Goal: Task Accomplishment & Management: Complete application form

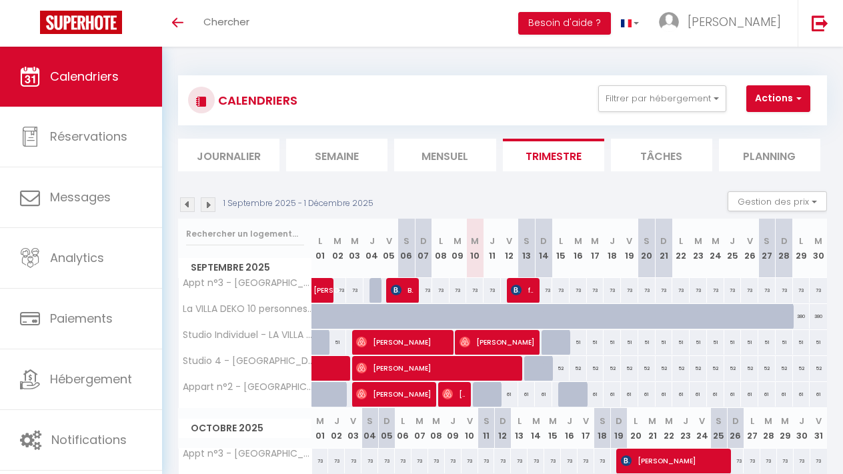
click at [793, 91] on span "button" at bounding box center [797, 97] width 8 height 13
click at [769, 130] on link "Nouvelle réservation" at bounding box center [783, 129] width 116 height 20
select select
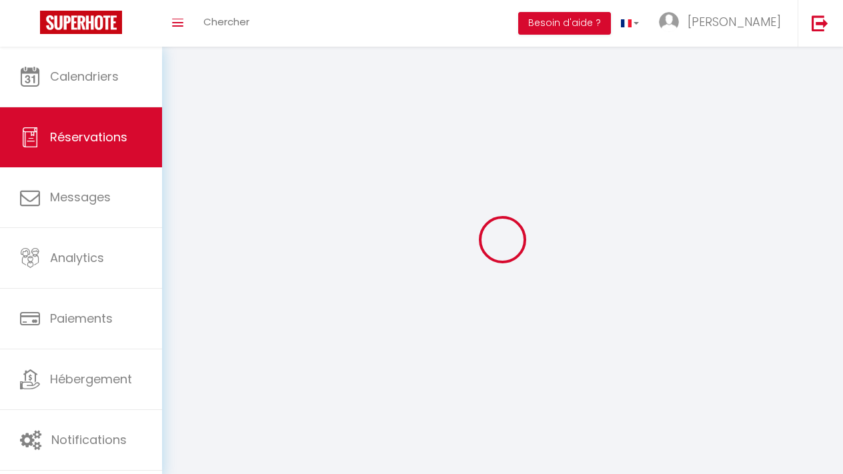
select select
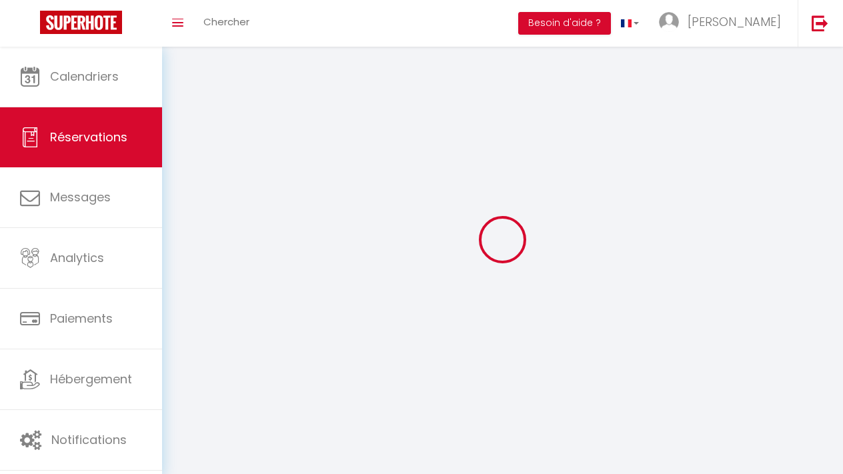
select select
checkbox input "false"
select select
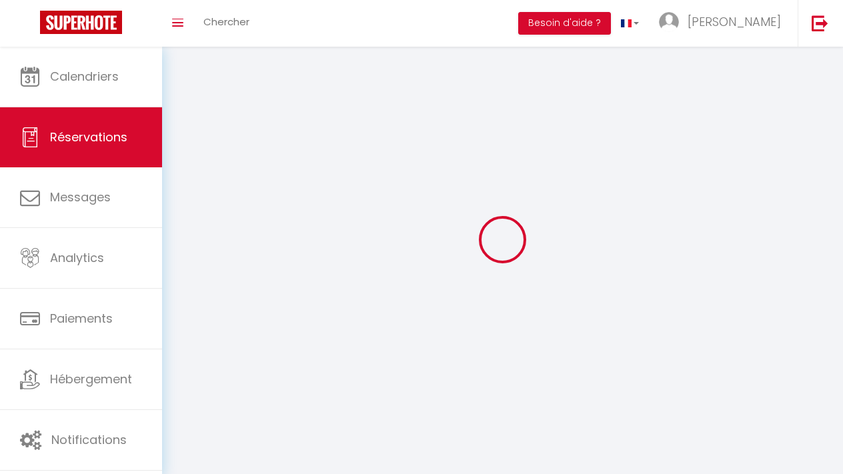
select select
checkbox input "false"
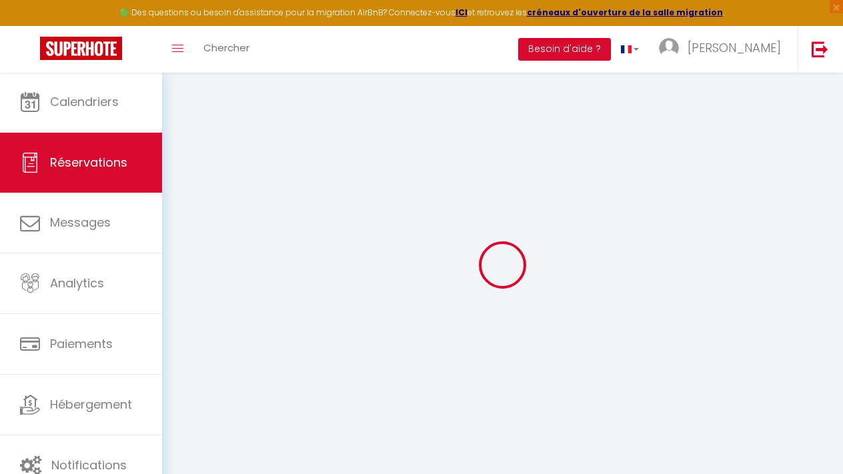
select select
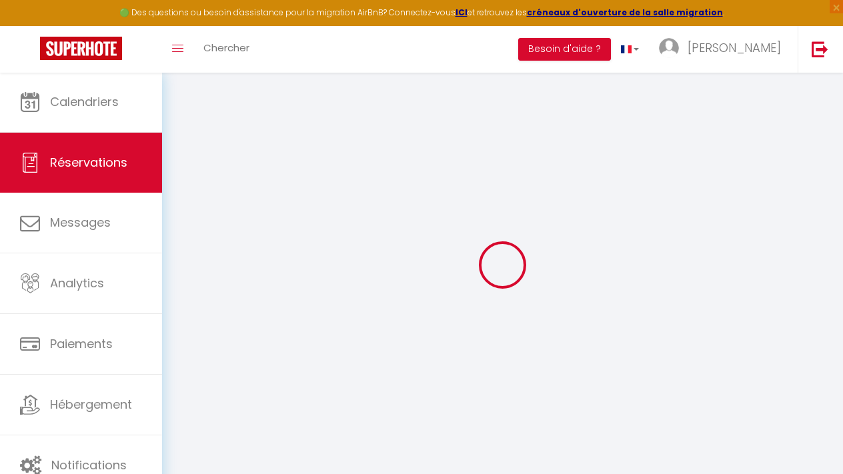
select select
checkbox input "false"
select select
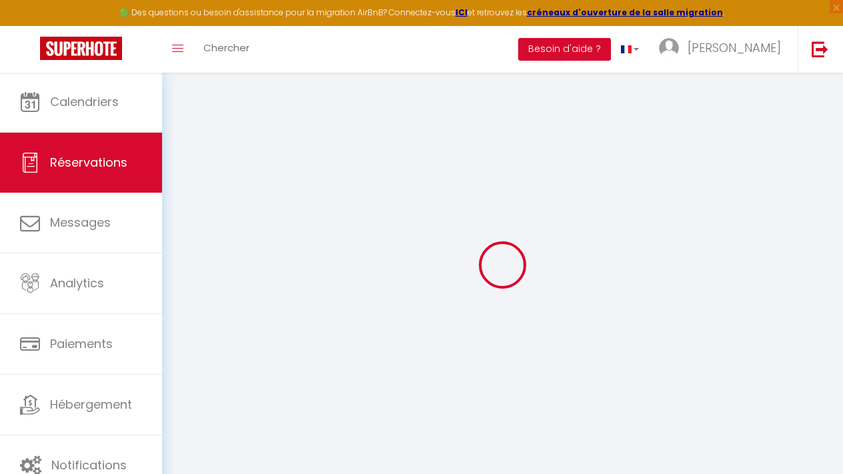
select select
checkbox input "false"
select select
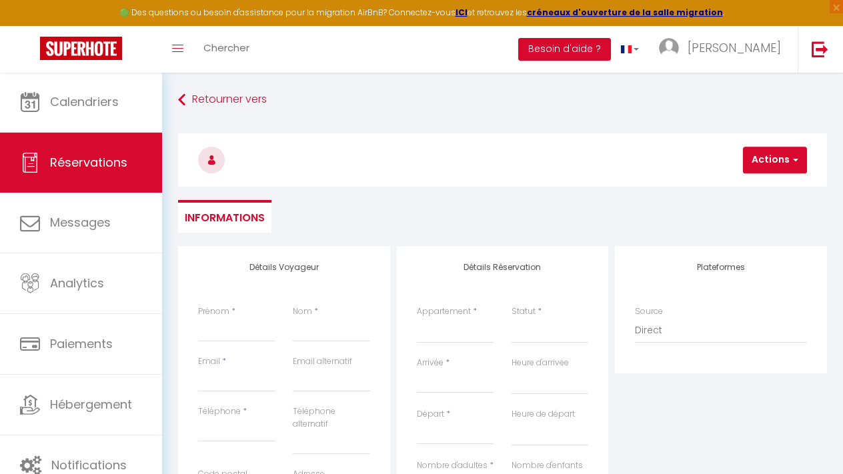
click at [373, 0] on div "🟢 Des questions ou besoin d'assistance pour la migration AirBnB? Connectez-vous…" at bounding box center [421, 13] width 843 height 26
type input "J"
select select
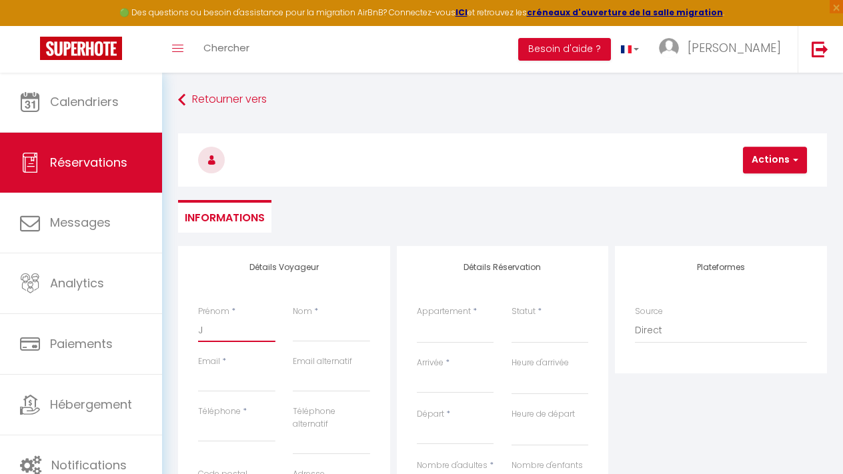
select select
checkbox input "false"
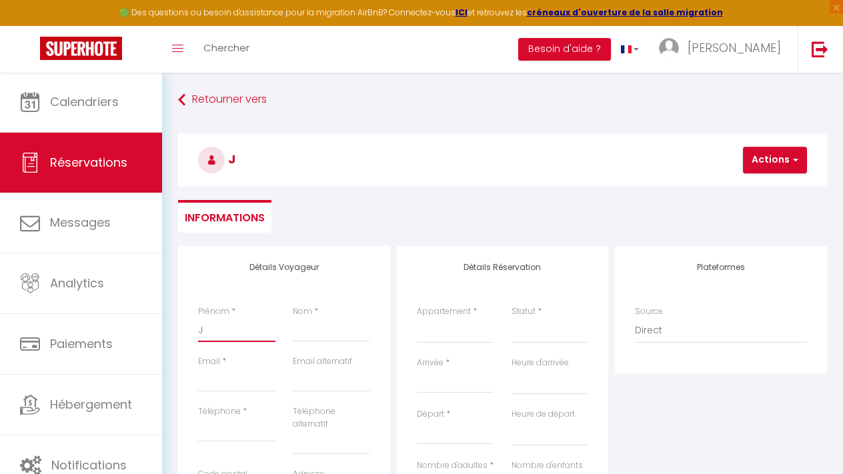
type input "Ju"
select select
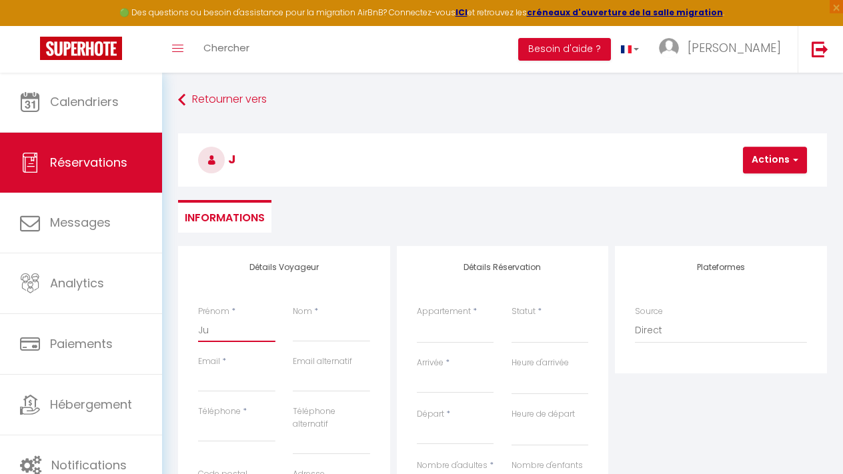
select select
checkbox input "false"
type input "Jul"
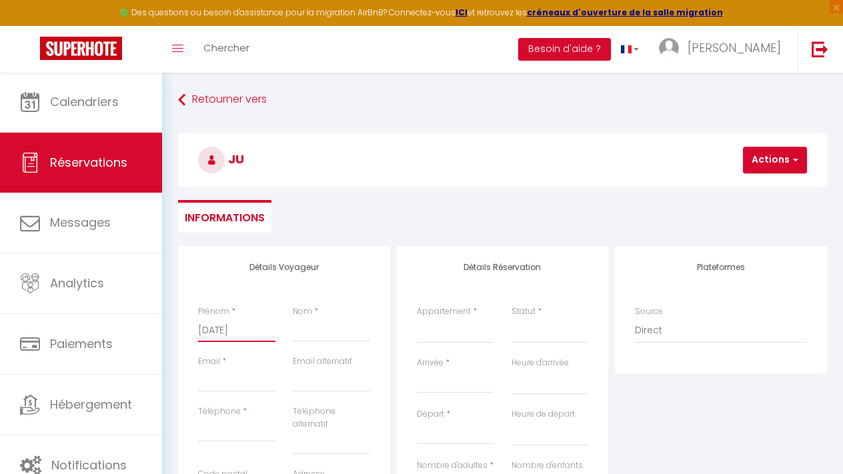
select select
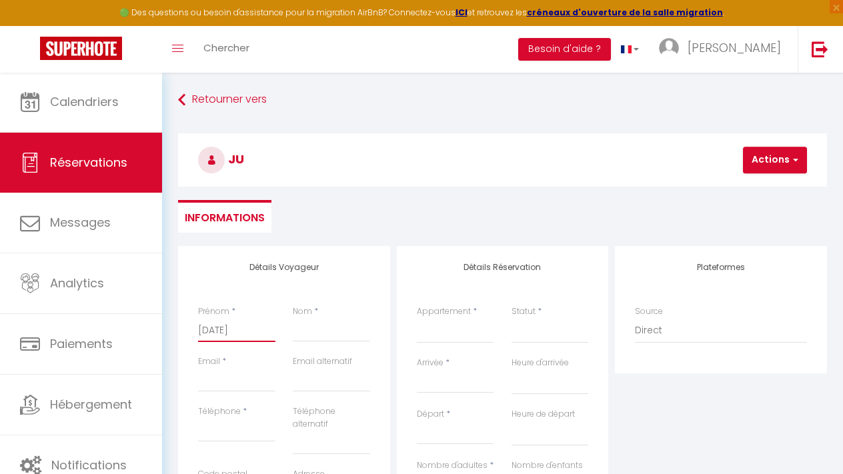
select select
checkbox input "false"
type input "Juli"
select select
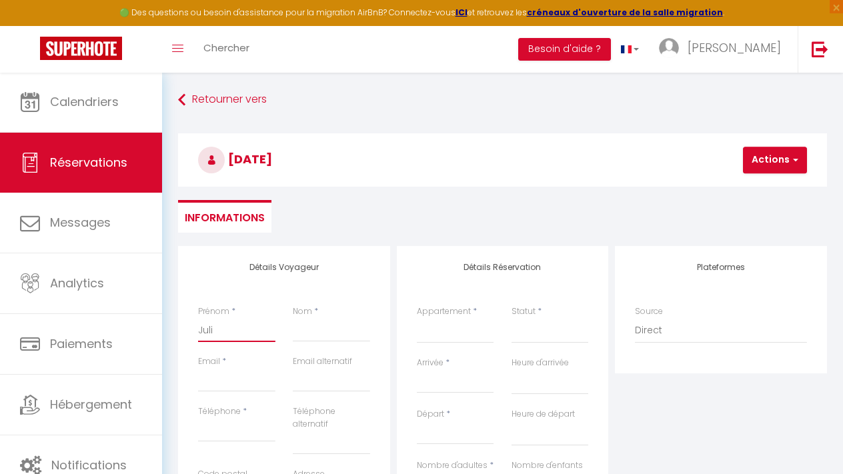
select select
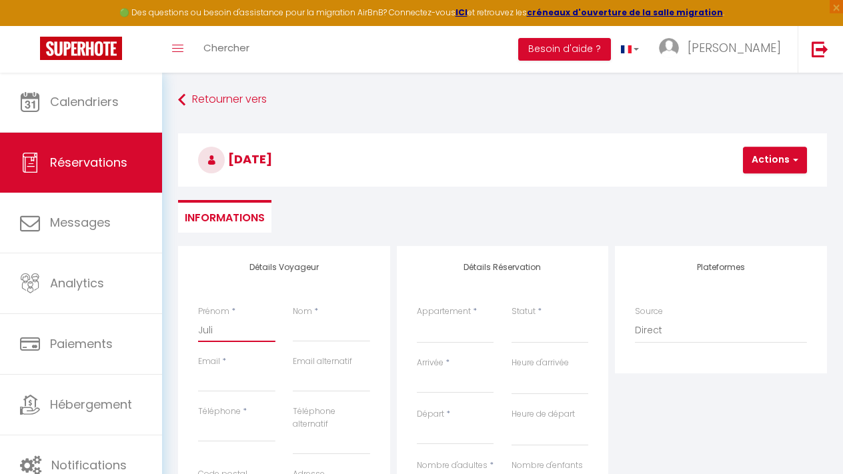
select select
checkbox input "false"
type input "Julie"
select select
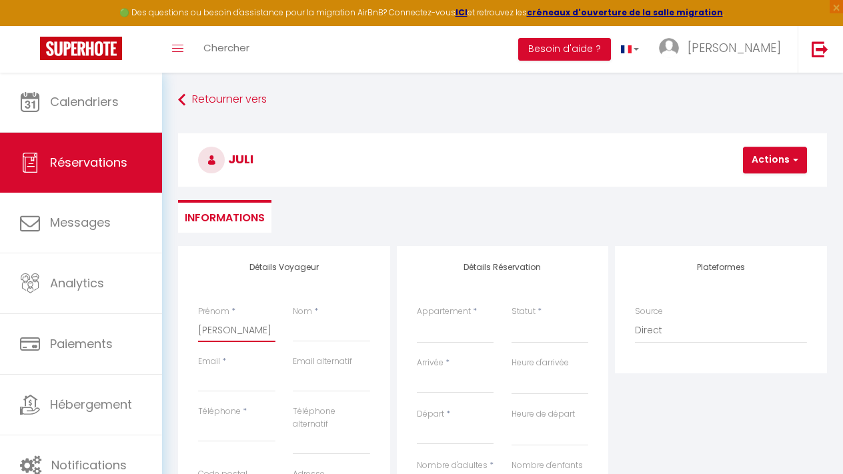
select select
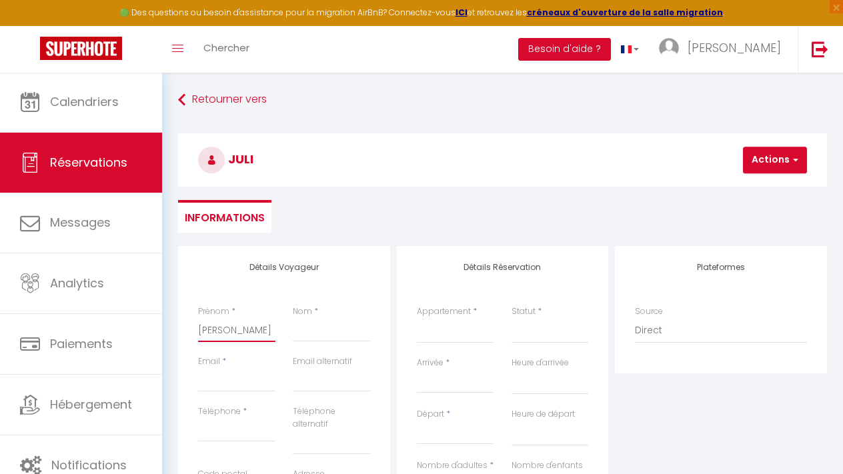
checkbox input "false"
type input "[PERSON_NAME]"
select select
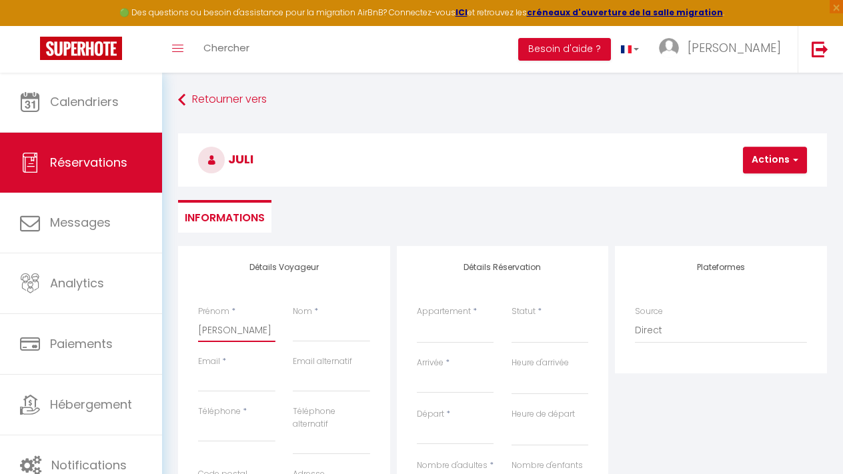
select select
checkbox input "false"
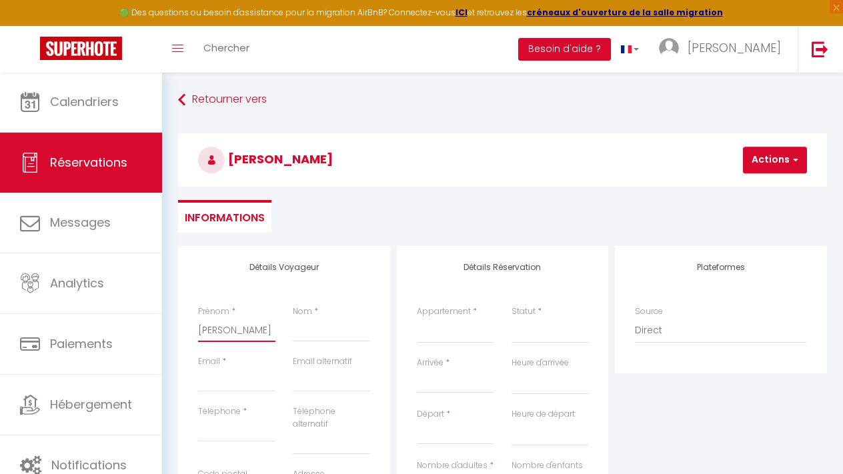
type input "[PERSON_NAME]"
type input "P"
select select
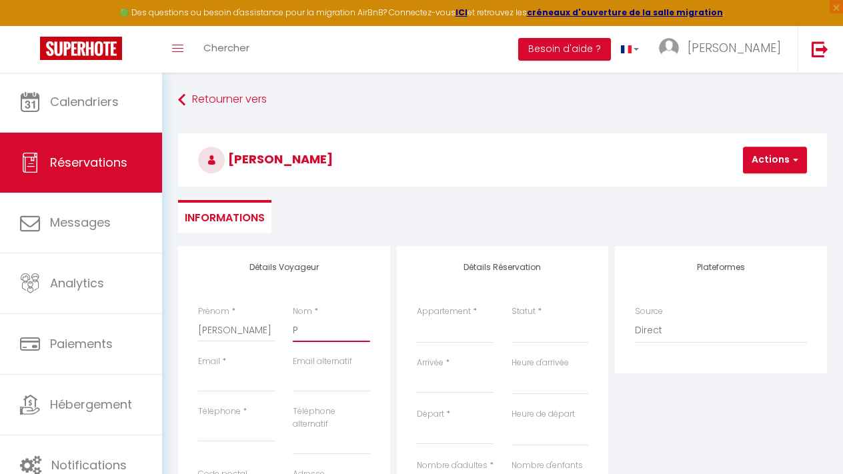
select select
checkbox input "false"
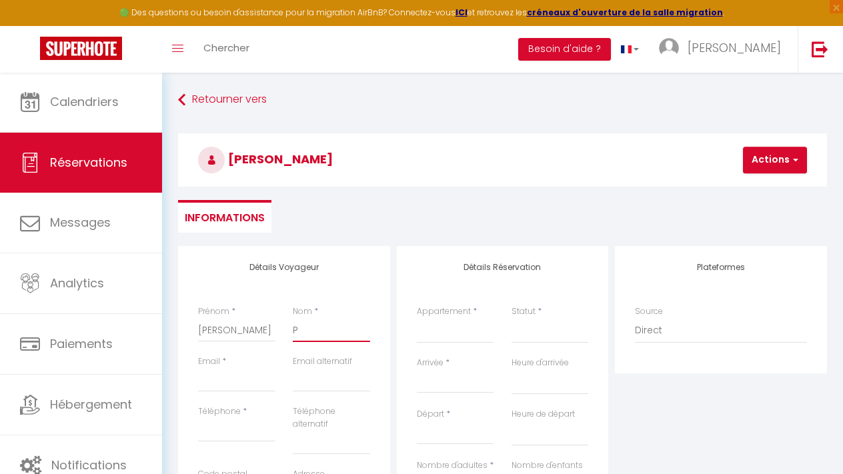
type input "PE"
select select
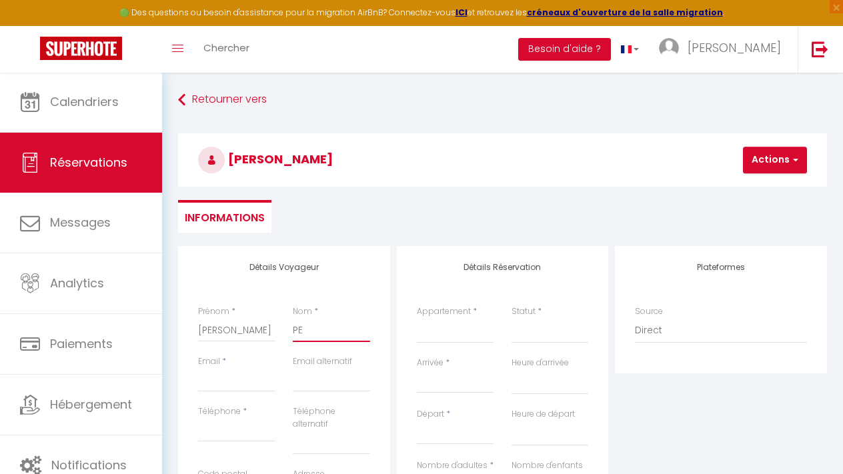
select select
checkbox input "false"
type input "PER"
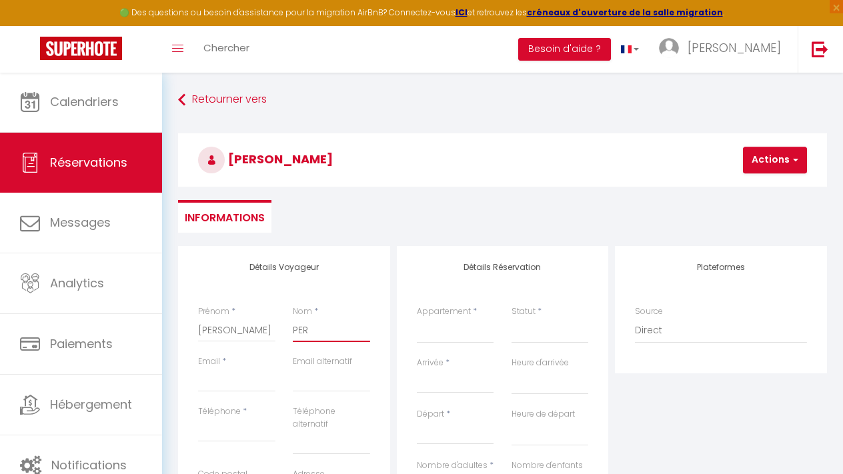
select select
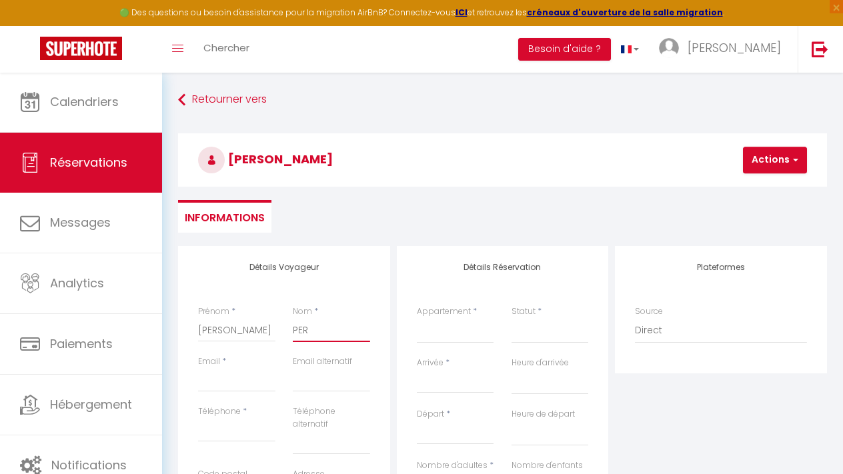
select select
checkbox input "false"
type input "PERE"
select select
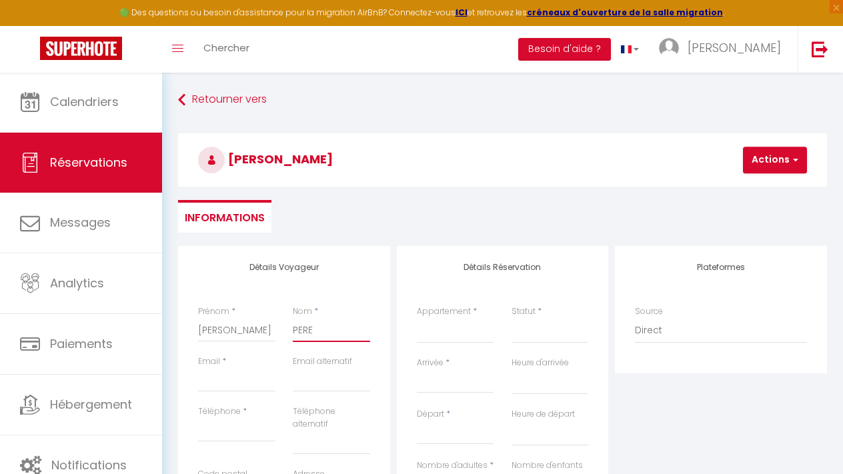
select select
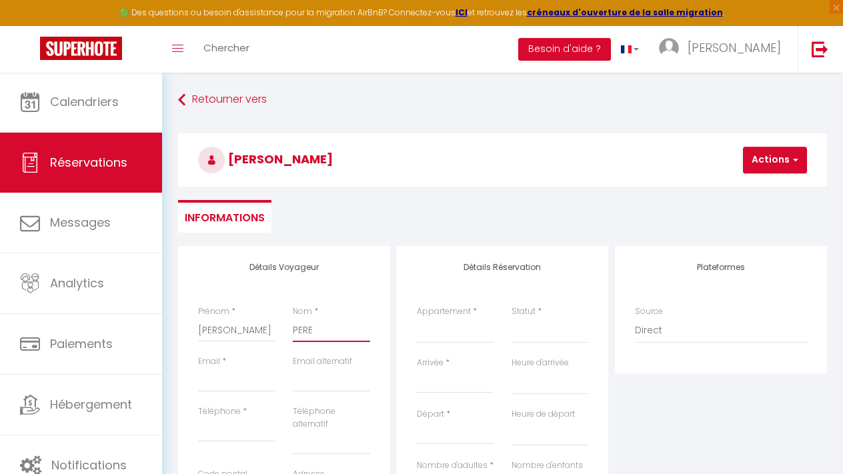
select select
checkbox input "false"
type input "PEREI"
select select
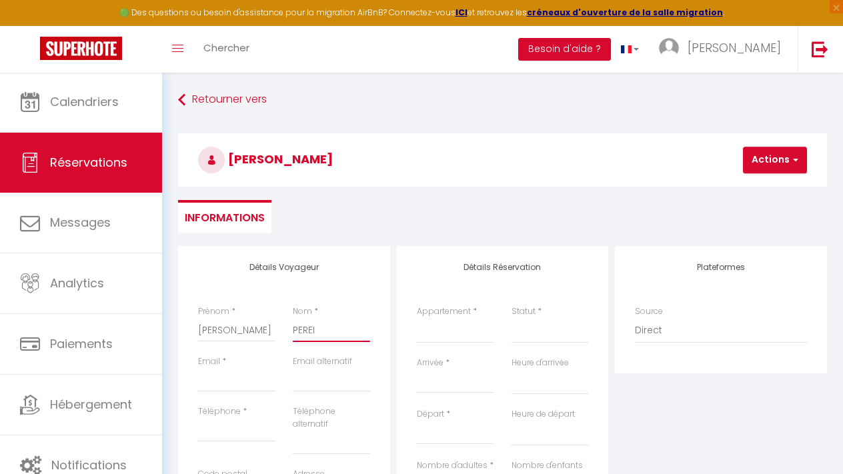
select select
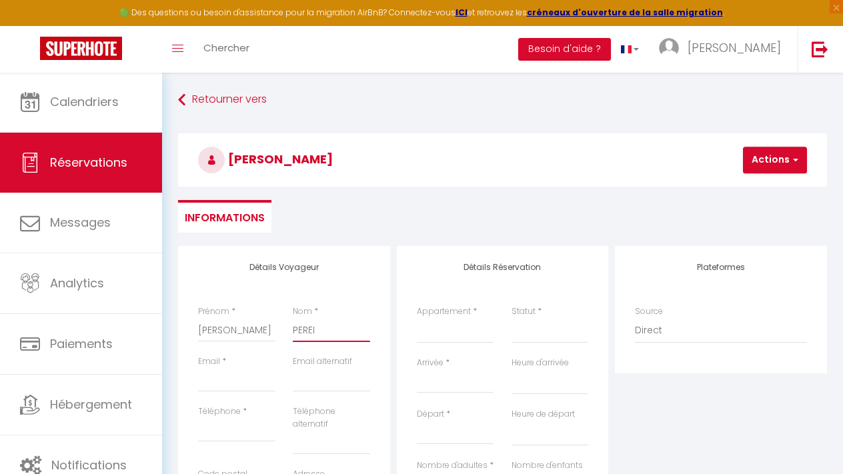
checkbox input "false"
type input "PEREIR"
select select
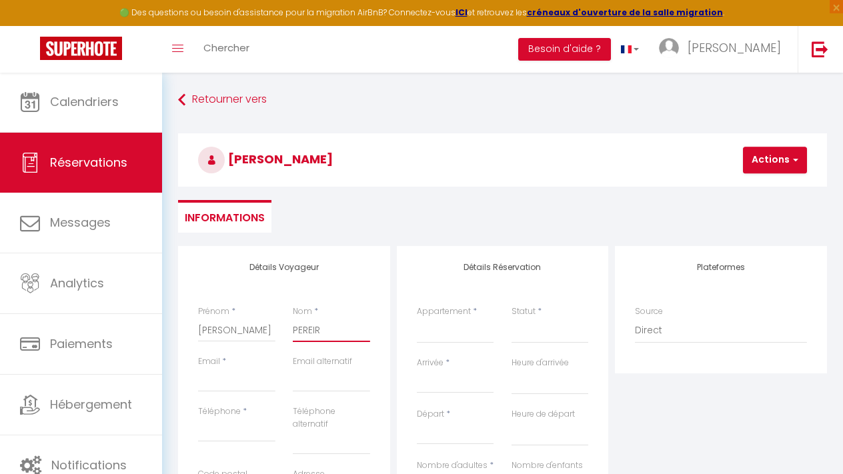
select select
checkbox input "false"
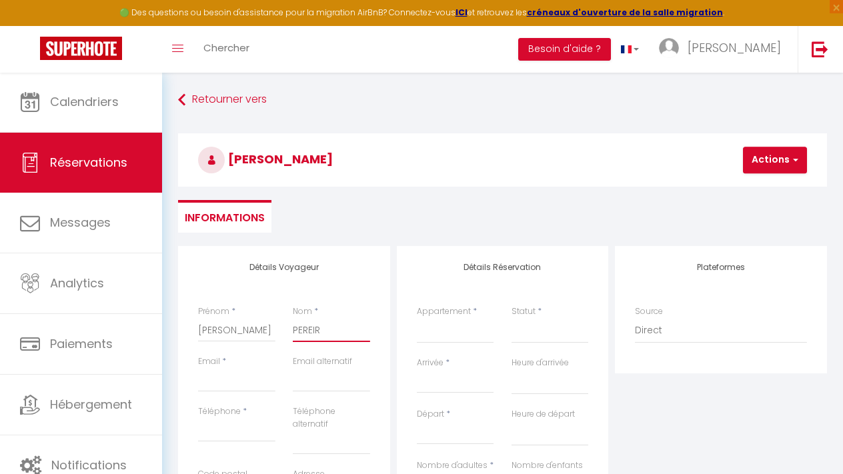
type input "PEREIRA"
select select
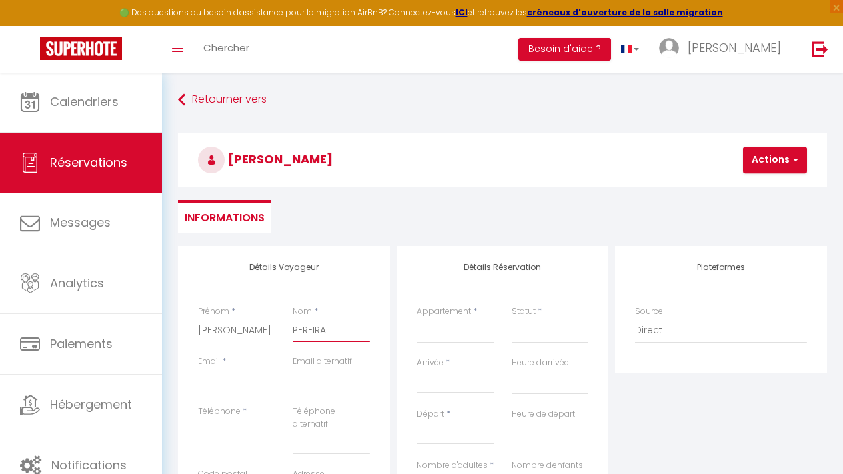
select select
checkbox input "false"
type input "PEREIRA"
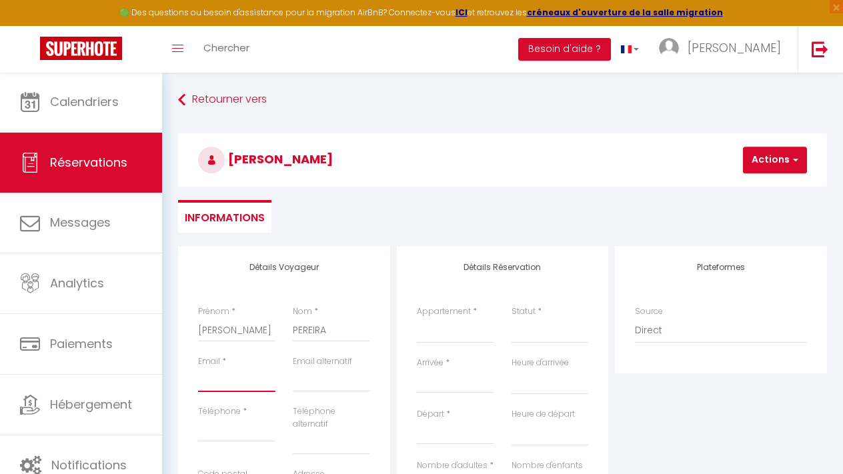
paste input "pereira@perenia.fr"
type input "pereira@perenia.fr"
select select
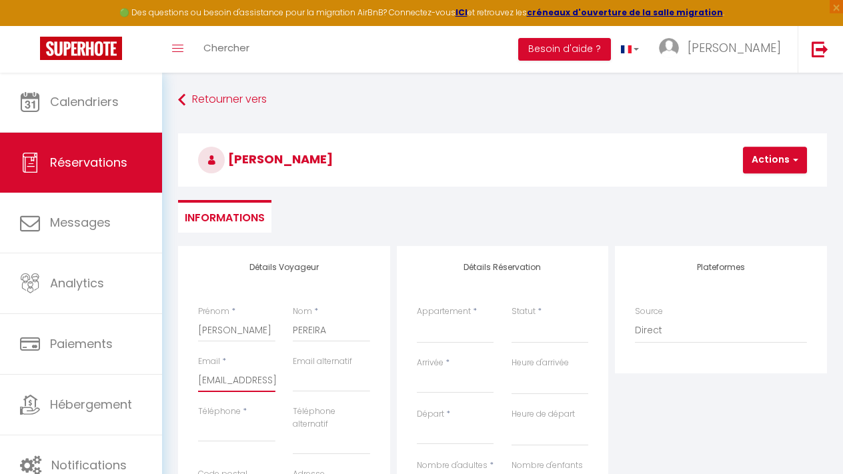
select select
checkbox input "false"
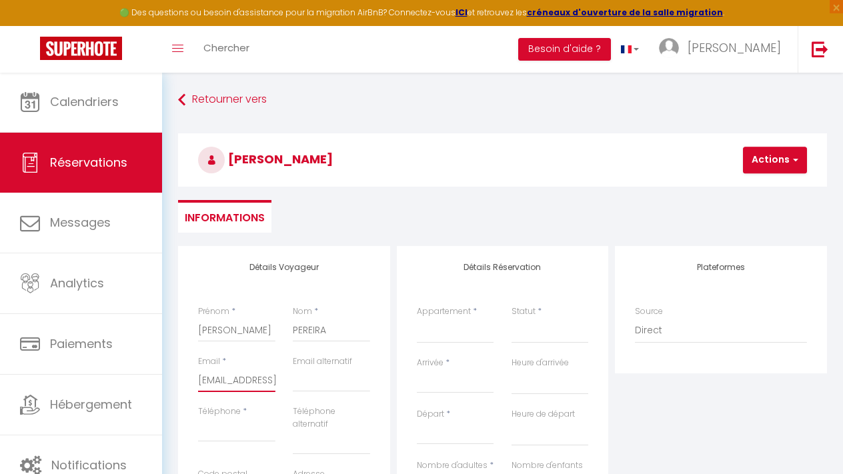
type input "pereira@perenia.fr"
click at [229, 428] on input "Téléphone" at bounding box center [236, 430] width 77 height 24
paste input "06 23 37 36 81"
type input "06 23 37 36 81"
select select
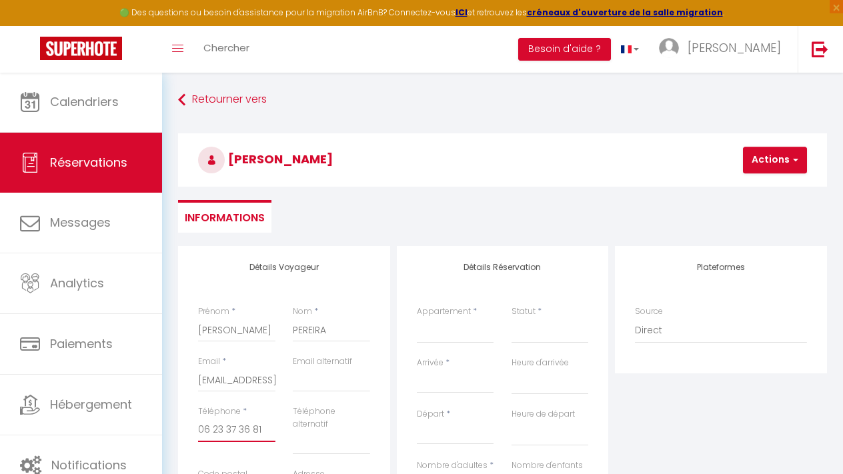
select select
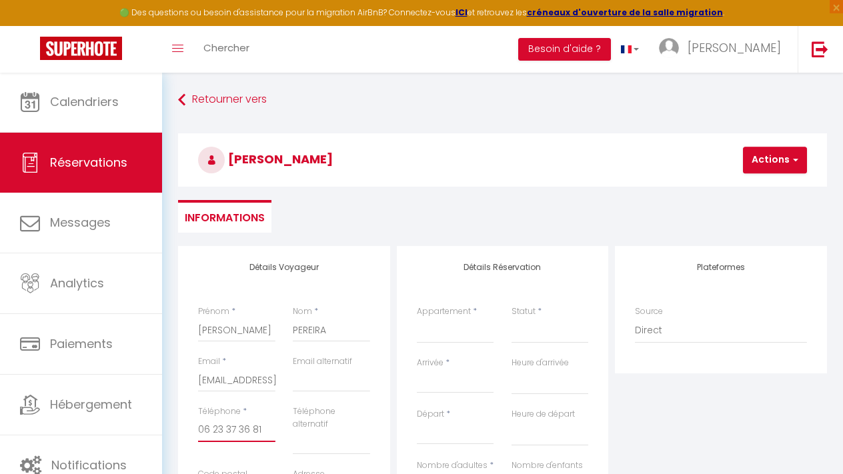
select select
checkbox input "false"
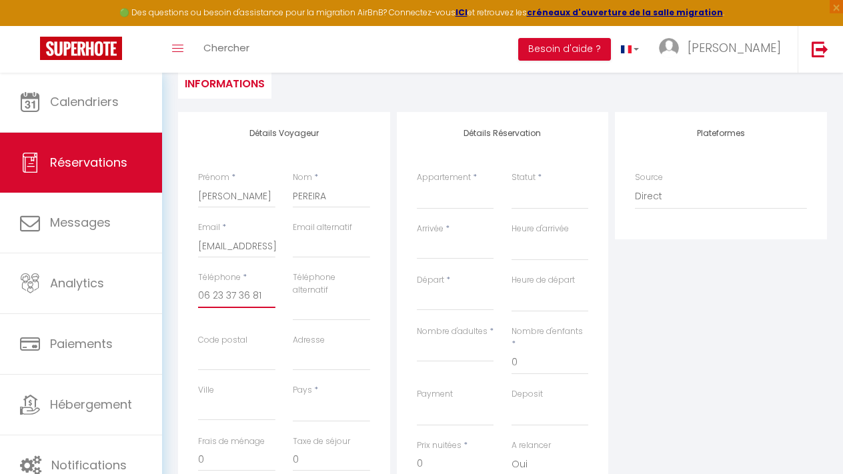
scroll to position [151, 0]
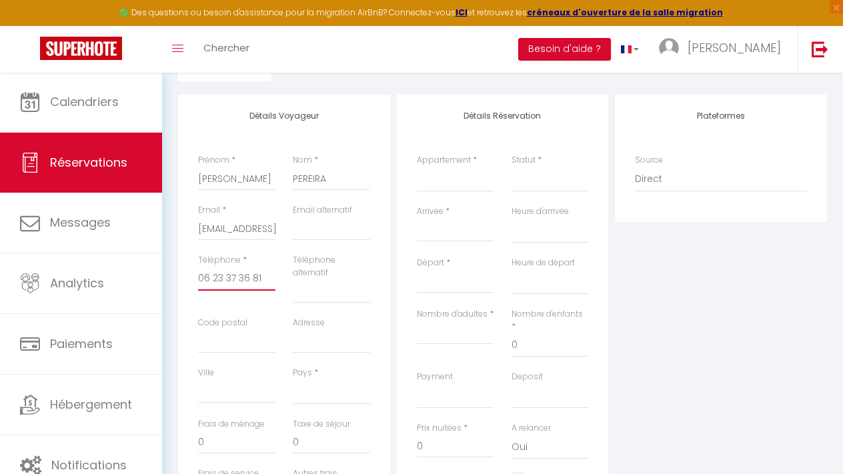
type input "06 23 37 36 81"
type input "1"
select select
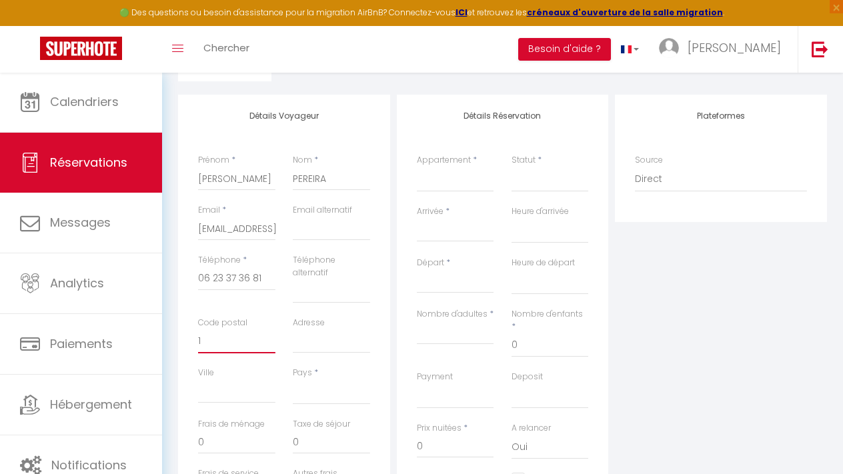
select select
checkbox input "false"
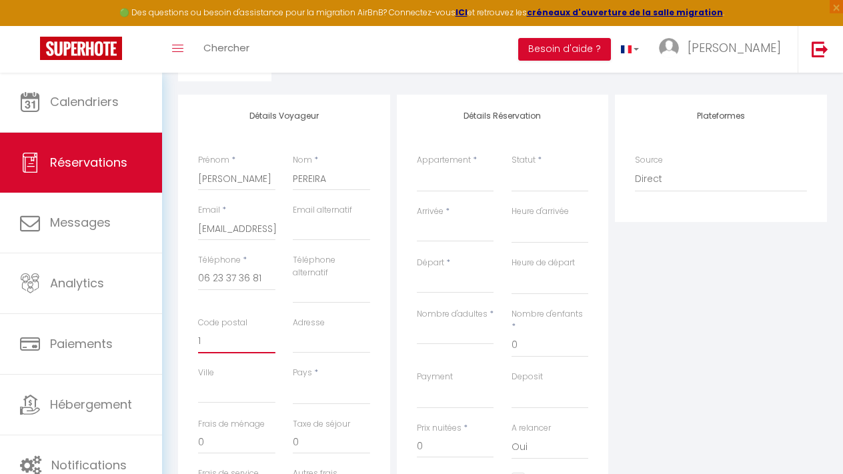
type input "17"
select select
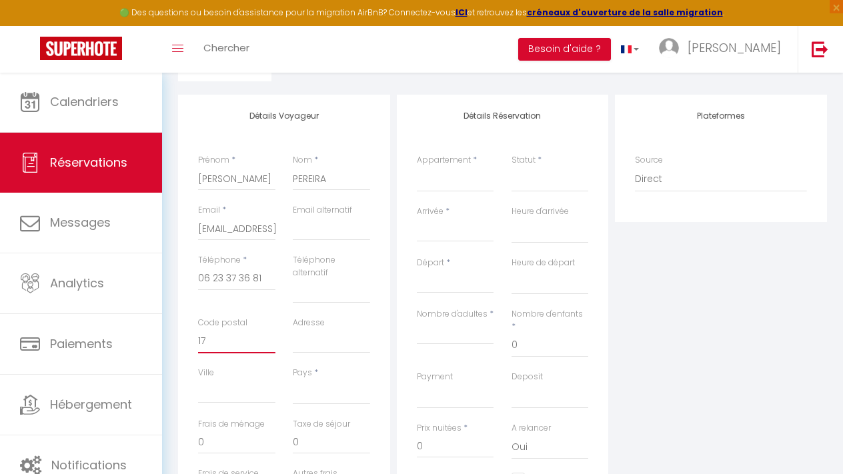
select select
checkbox input "false"
type input "176"
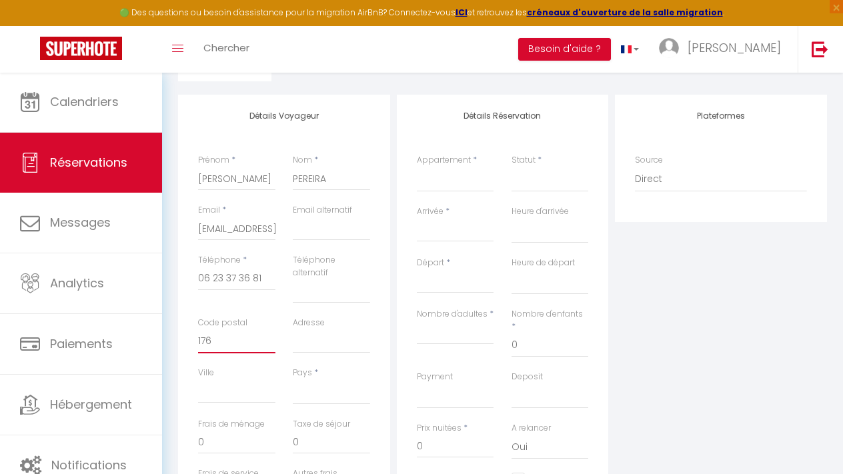
select select
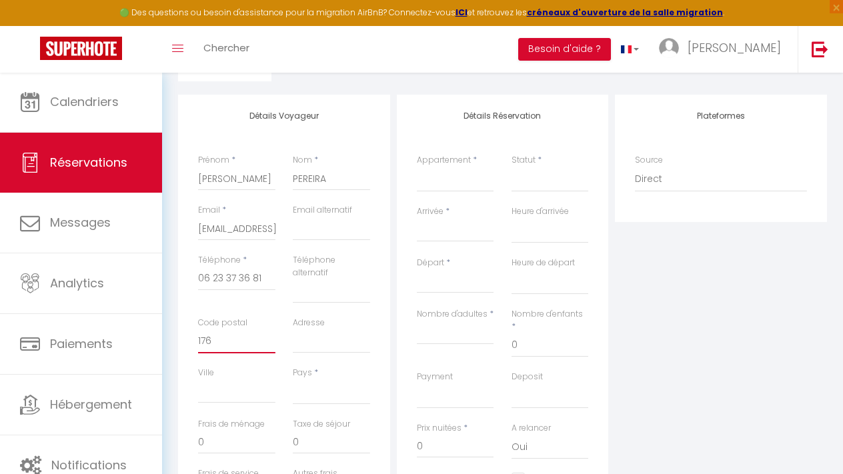
select select
checkbox input "false"
type input "1769"
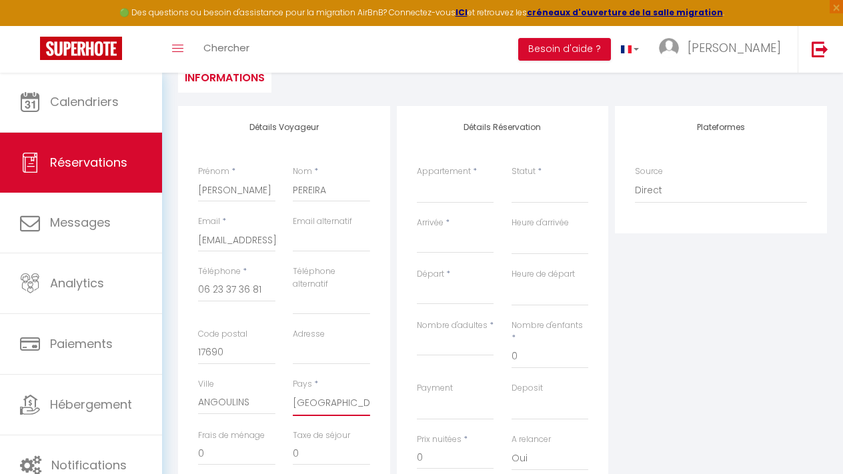
scroll to position [135, 0]
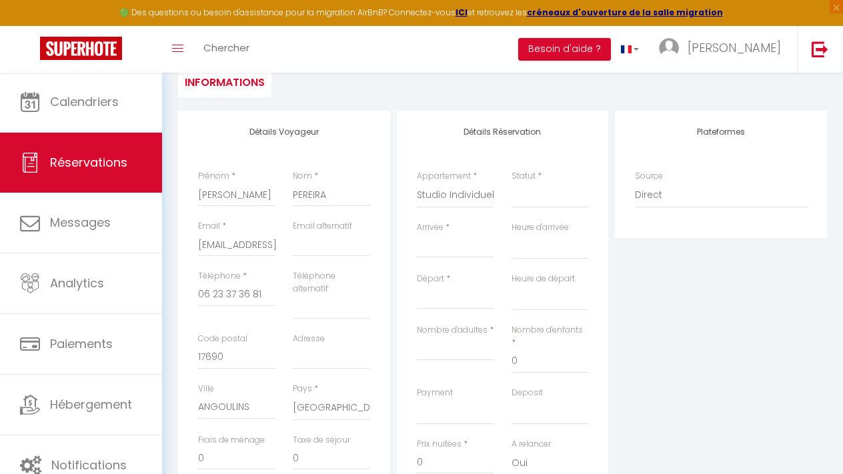
click at [426, 240] on input "Arrivée" at bounding box center [455, 247] width 77 height 17
click at [445, 243] on input "Arrivée" at bounding box center [455, 247] width 77 height 17
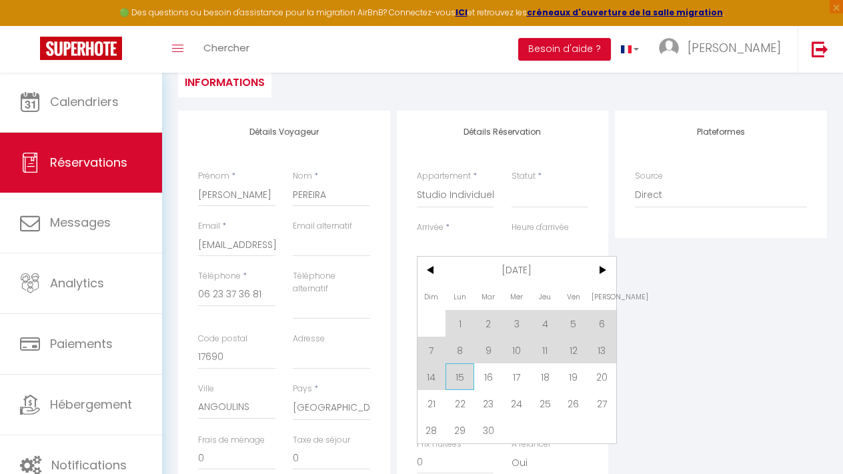
click at [459, 371] on span "15" at bounding box center [459, 376] width 29 height 27
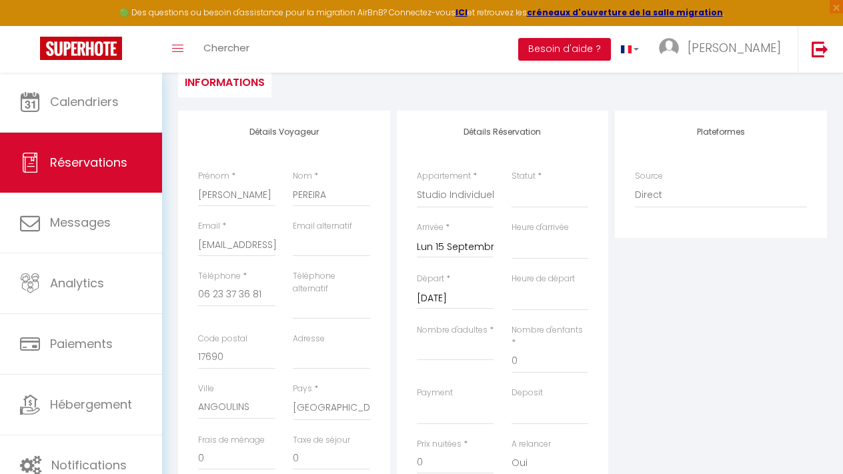
click at [447, 290] on input "Mar 16 Septembre 2025" at bounding box center [455, 298] width 77 height 17
click at [469, 285] on div "Mar 16 Septembre 2025 < Sep 2025 > Dim Lun Mar Mer Jeu Ven Sam 1 2 3 4 5 6 7 8 …" at bounding box center [455, 297] width 77 height 24
click at [467, 303] on input "Mar 16 Septembre 2025" at bounding box center [455, 298] width 77 height 17
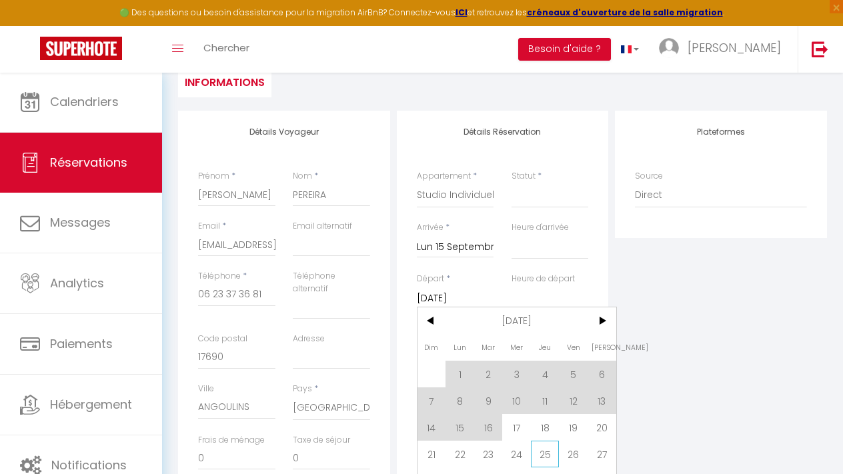
click at [547, 447] on span "25" at bounding box center [545, 454] width 29 height 27
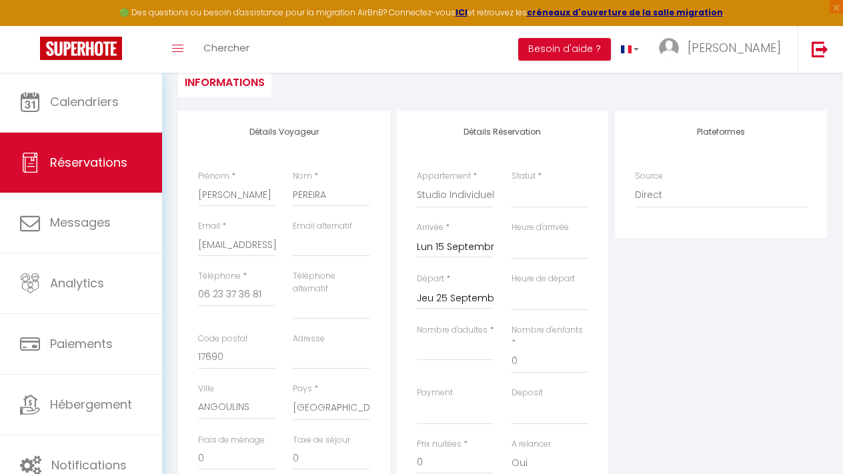
click at [475, 239] on input "Lun 15 Septembre 2025" at bounding box center [455, 247] width 77 height 17
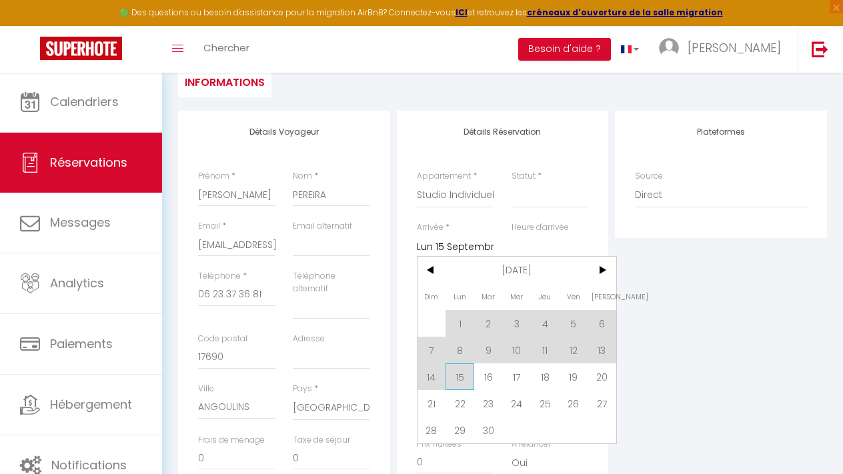
click at [463, 379] on span "15" at bounding box center [459, 376] width 29 height 27
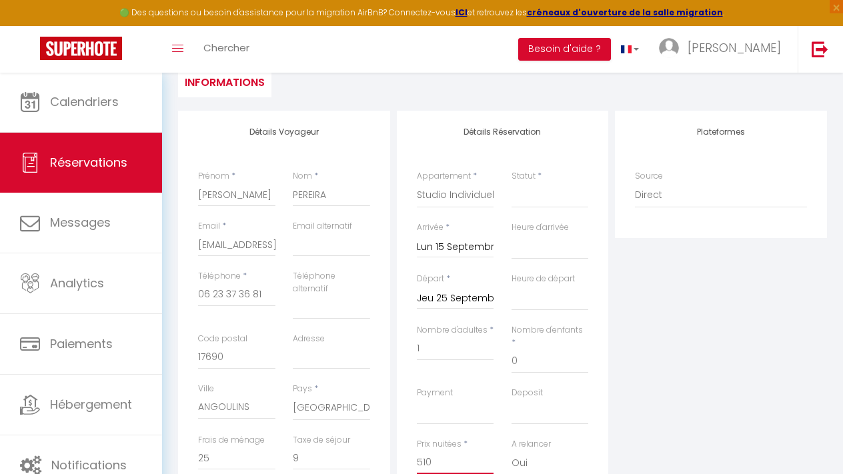
click at [447, 450] on input "510" at bounding box center [455, 462] width 77 height 24
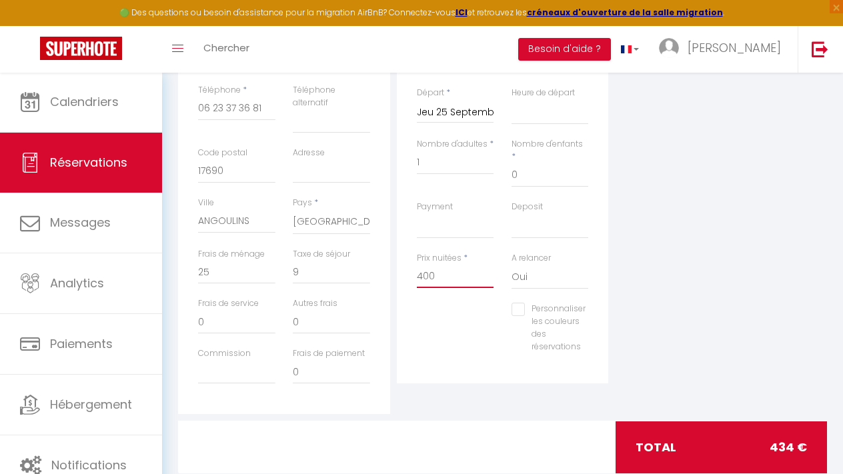
scroll to position [323, 0]
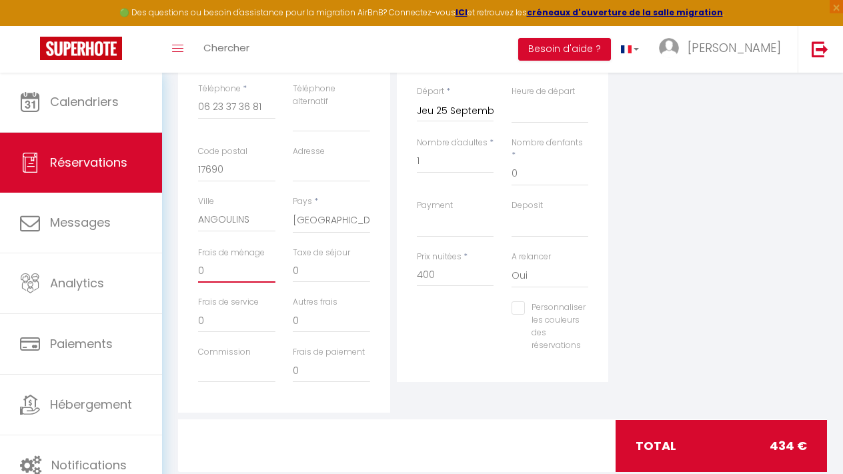
click at [218, 267] on input "0" at bounding box center [236, 271] width 77 height 24
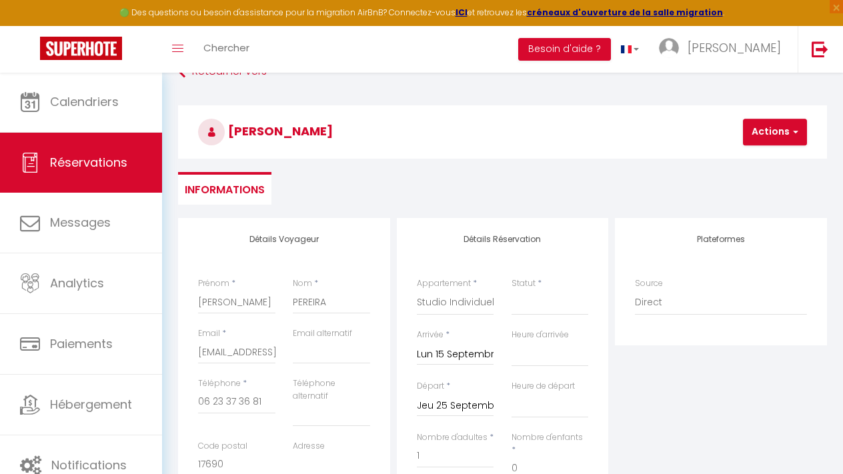
scroll to position [27, 0]
click at [788, 130] on button "Actions" at bounding box center [775, 132] width 64 height 27
click at [773, 158] on link "Enregistrer" at bounding box center [785, 161] width 105 height 17
click at [784, 145] on button "Actions" at bounding box center [775, 132] width 64 height 27
click at [781, 158] on link "Enregistrer" at bounding box center [785, 161] width 105 height 17
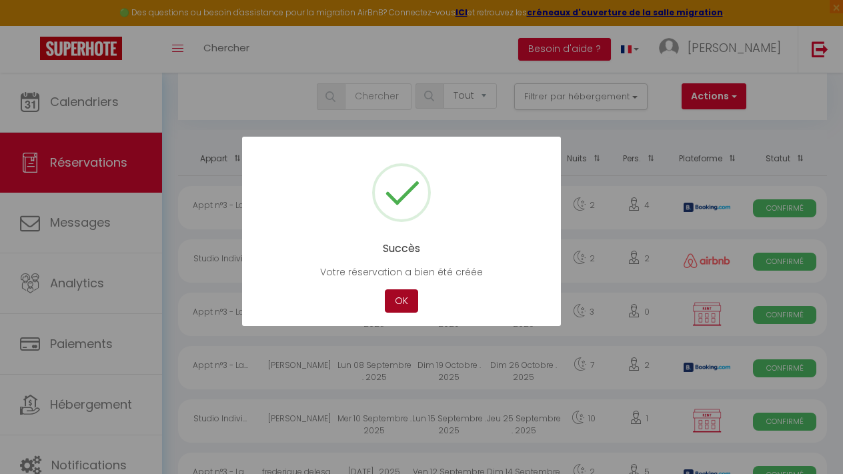
click at [394, 302] on button "OK" at bounding box center [401, 300] width 33 height 23
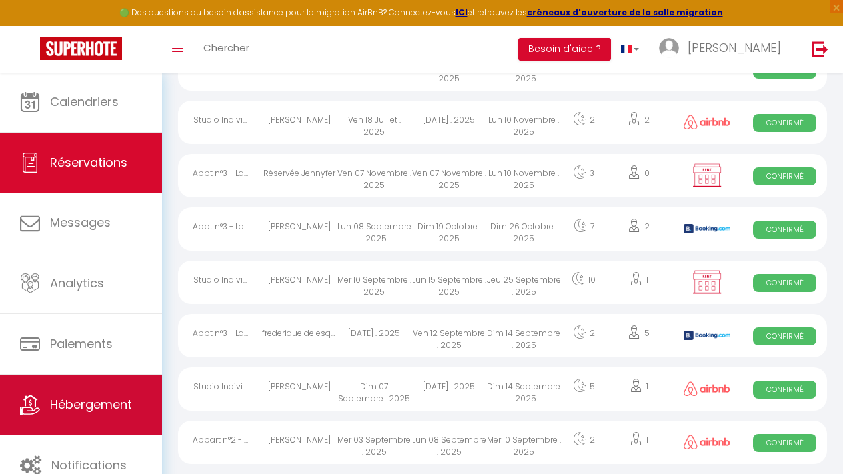
scroll to position [192, 0]
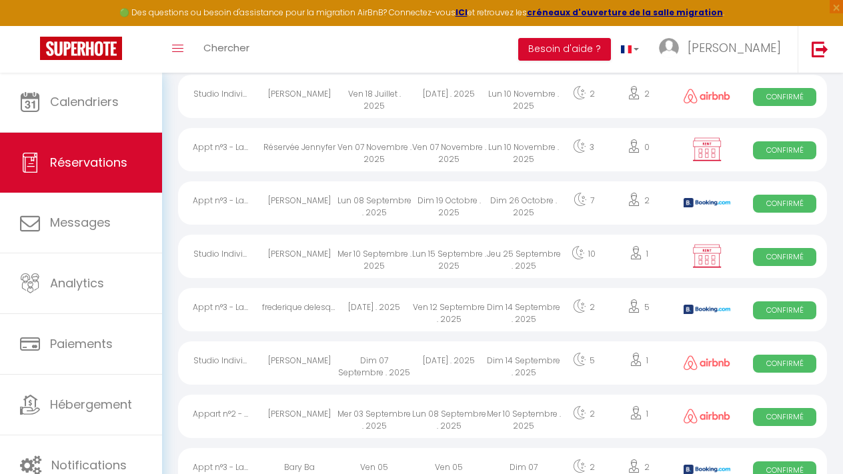
click at [79, 177] on link "Réservations" at bounding box center [81, 163] width 162 height 60
click at [287, 262] on div "Julien PEREIRA" at bounding box center [299, 256] width 75 height 43
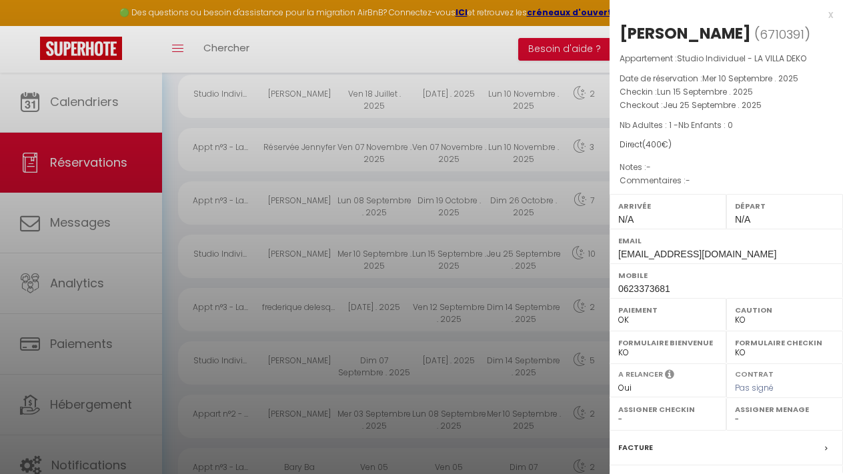
scroll to position [193, 0]
click at [240, 53] on div at bounding box center [421, 237] width 843 height 474
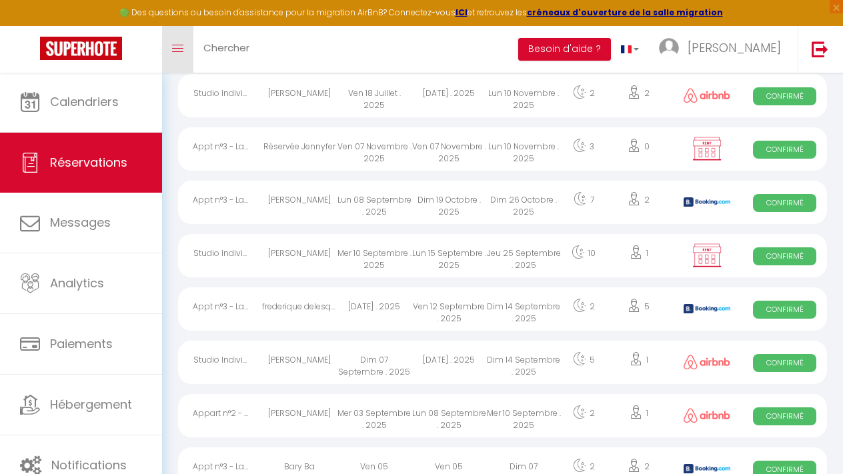
click at [179, 48] on span at bounding box center [177, 48] width 11 height 1
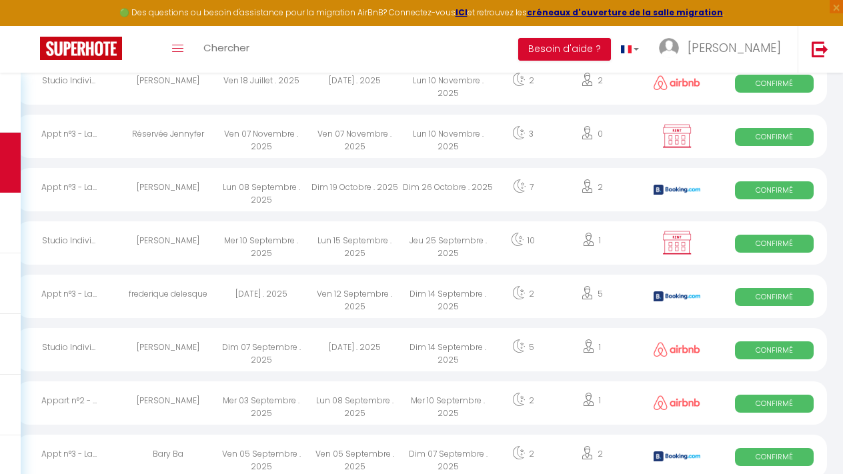
click at [173, 238] on div "Julien PEREIRA" at bounding box center [167, 242] width 93 height 43
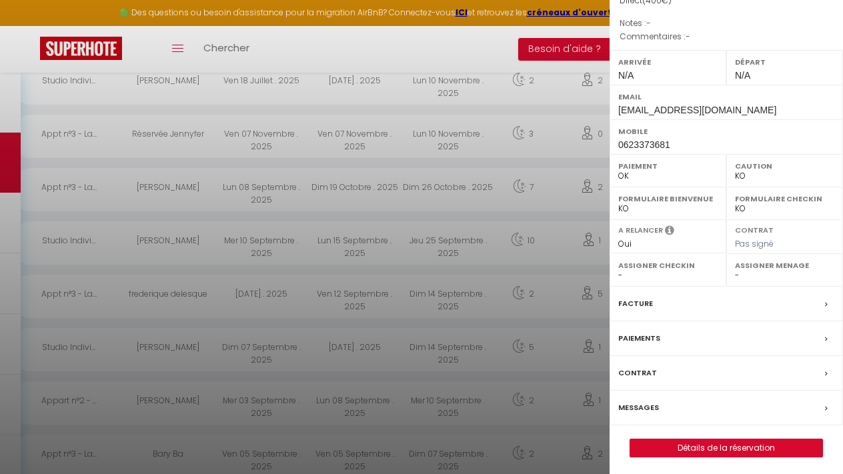
scroll to position [143, 0]
click at [649, 301] on label "Facture" at bounding box center [635, 304] width 35 height 14
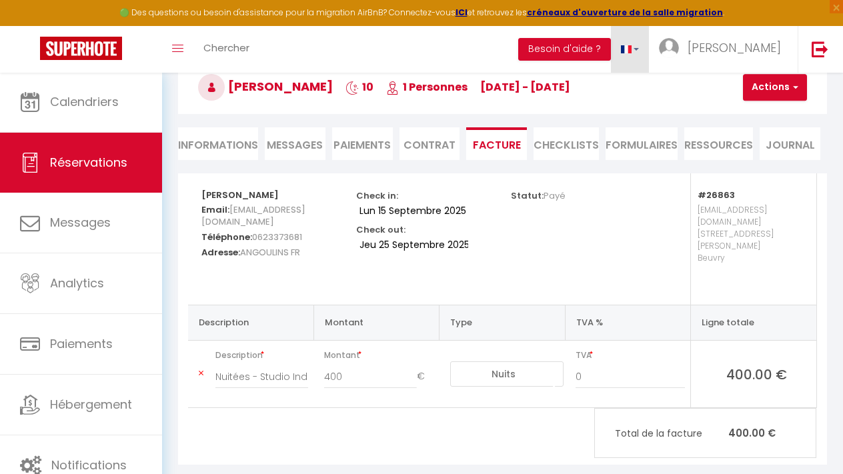
scroll to position [72, 0]
click at [783, 85] on button "Actions" at bounding box center [775, 88] width 64 height 27
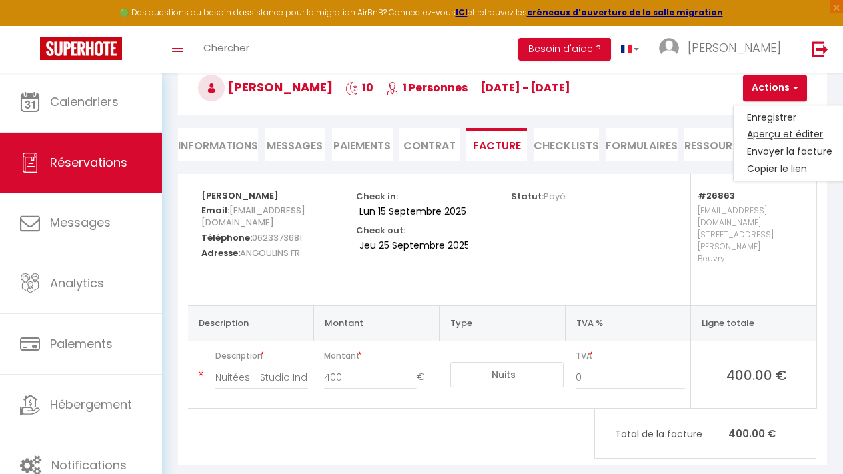
click at [764, 133] on link "Aperçu et éditer" at bounding box center [789, 134] width 112 height 17
click at [241, 149] on li "Informations" at bounding box center [218, 144] width 80 height 33
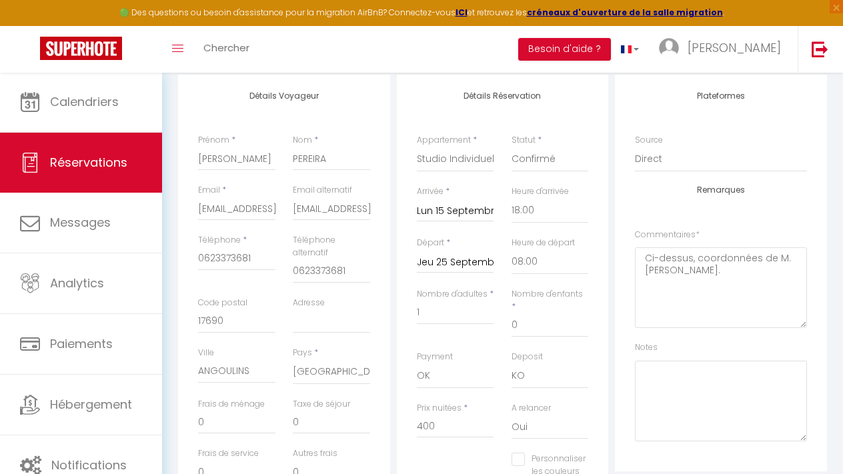
scroll to position [71, 0]
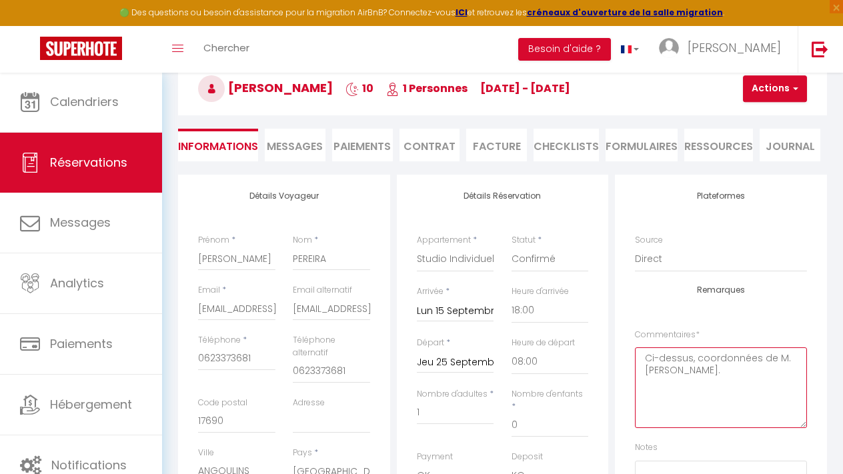
drag, startPoint x: 783, startPoint y: 365, endPoint x: 633, endPoint y: 365, distance: 150.0
click at [633, 365] on div "Plateformes Source Direct Airbnb.com Booking.com Chalet montagne Expedia Gite d…" at bounding box center [721, 373] width 212 height 397
click at [695, 379] on textarea "10 nuitées pour M.Jeremy Pernisek." at bounding box center [721, 387] width 172 height 81
click at [763, 92] on button "Actions" at bounding box center [775, 88] width 64 height 27
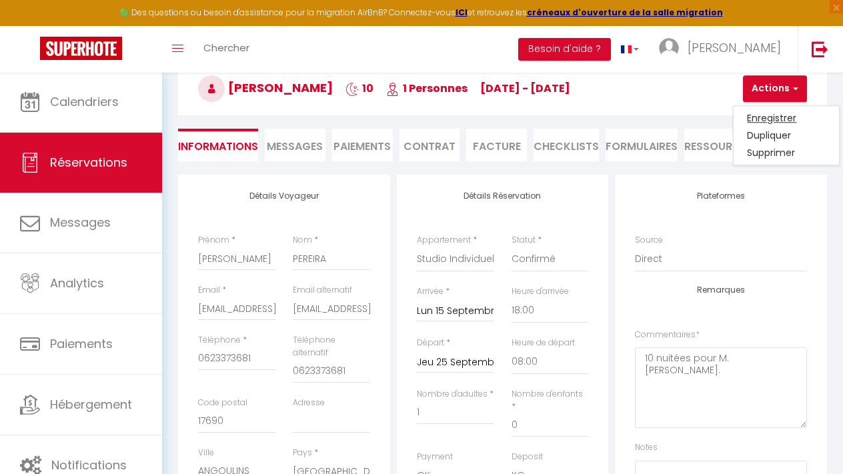
click at [761, 120] on link "Enregistrer" at bounding box center [785, 117] width 105 height 17
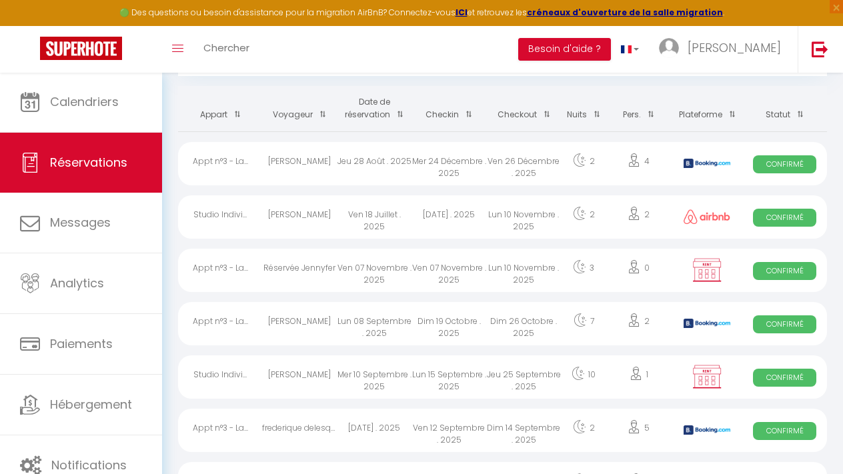
click at [289, 373] on div "Julien PEREIRA" at bounding box center [299, 376] width 75 height 43
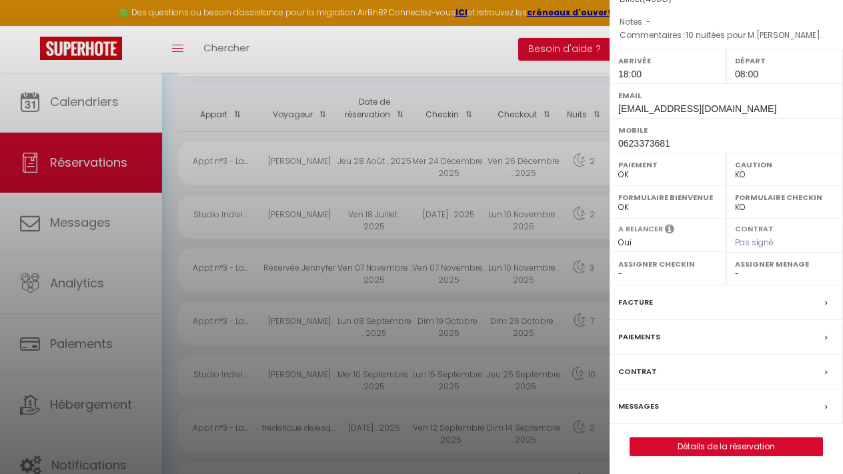
scroll to position [143, 0]
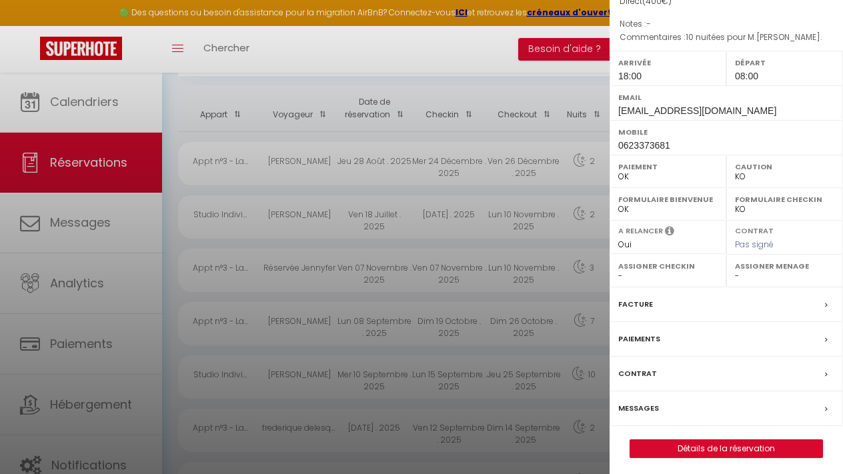
click at [637, 303] on label "Facture" at bounding box center [635, 304] width 35 height 14
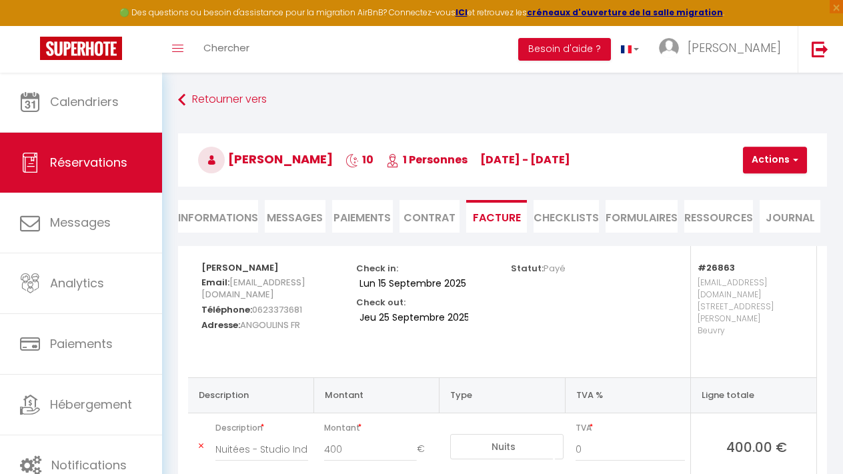
click at [775, 157] on button "Actions" at bounding box center [775, 160] width 64 height 27
click at [761, 203] on link "Aperçu et éditer" at bounding box center [789, 206] width 112 height 17
click at [201, 217] on li "Informations" at bounding box center [218, 216] width 80 height 33
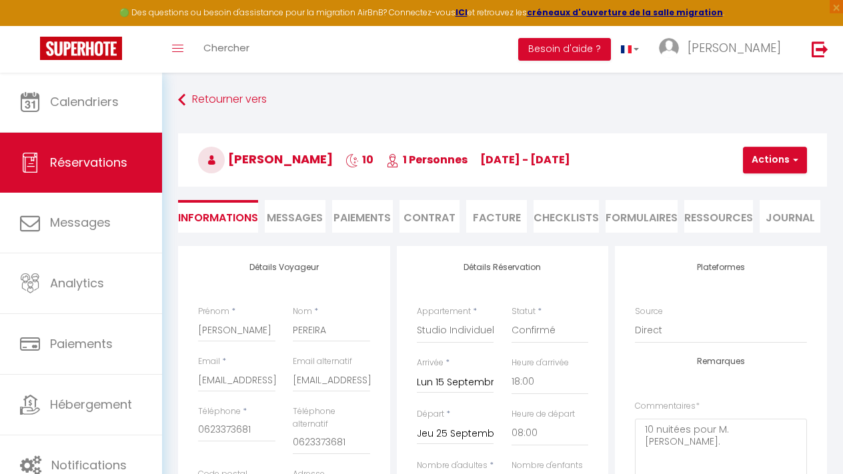
click at [772, 153] on button "Actions" at bounding box center [775, 160] width 64 height 27
click at [765, 182] on link "Enregistrer" at bounding box center [785, 189] width 105 height 17
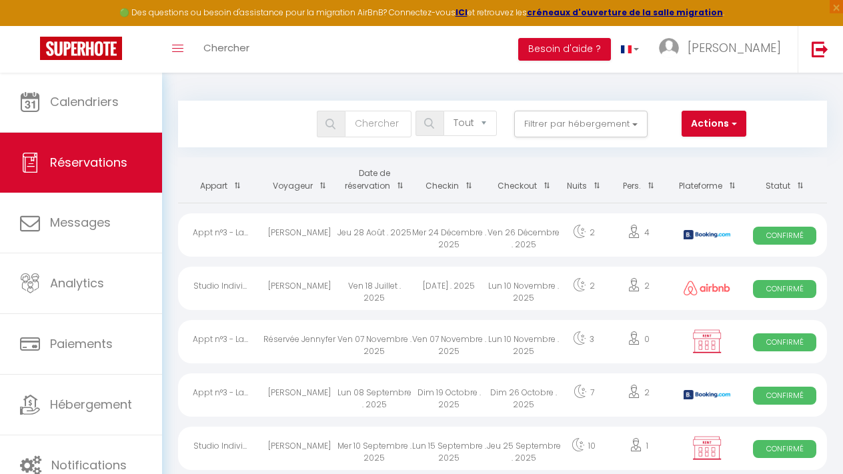
click at [225, 443] on div "Studio Indivi..." at bounding box center [220, 448] width 84 height 43
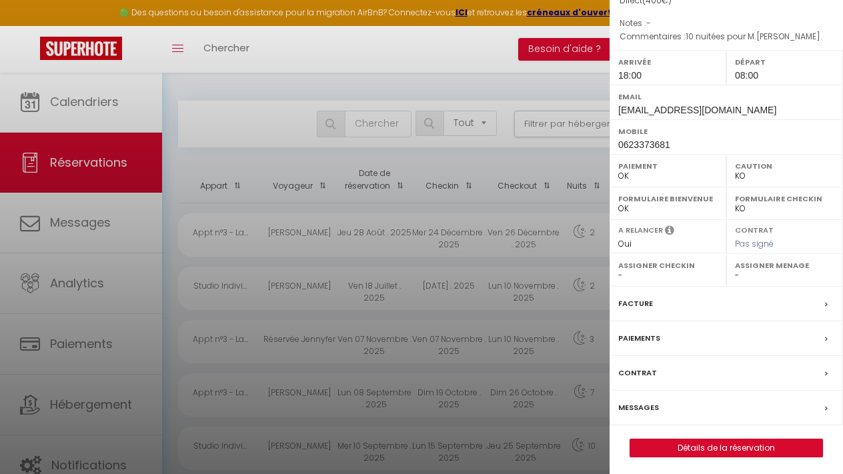
scroll to position [143, 0]
click at [633, 305] on label "Facture" at bounding box center [635, 304] width 35 height 14
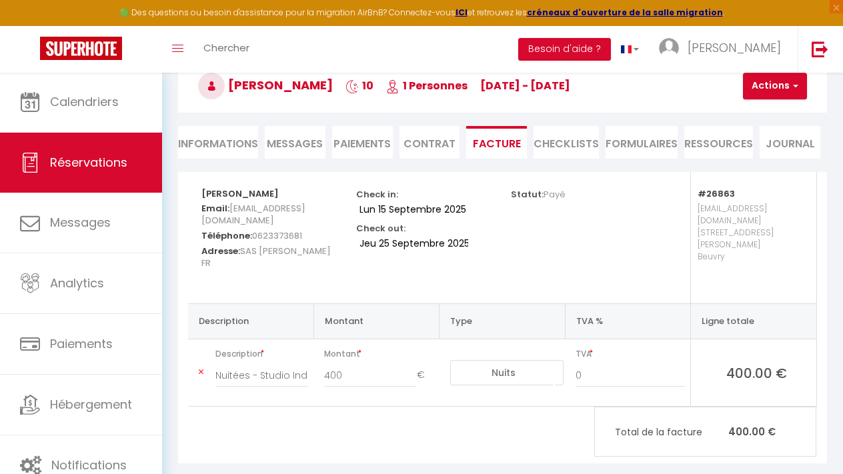
scroll to position [72, 0]
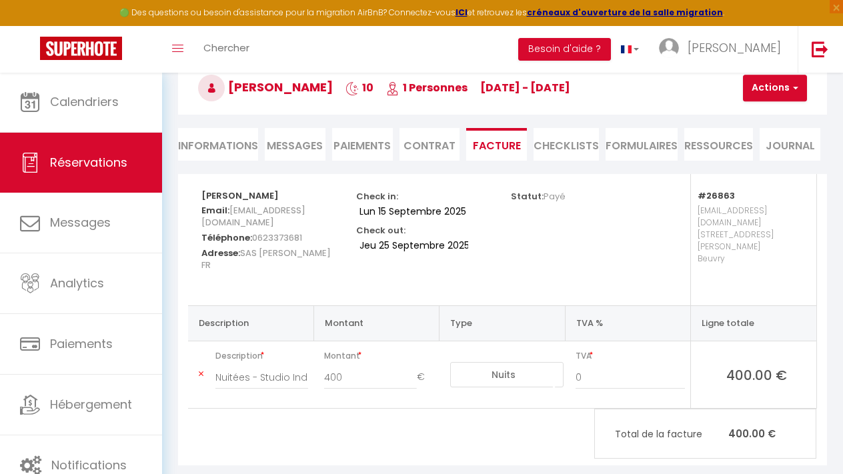
click at [774, 93] on button "Actions" at bounding box center [775, 88] width 64 height 27
click at [763, 133] on link "Aperçu et éditer" at bounding box center [789, 134] width 112 height 17
click at [777, 85] on button "Actions" at bounding box center [775, 88] width 64 height 27
click at [767, 135] on link "Aperçu et éditer" at bounding box center [789, 134] width 112 height 17
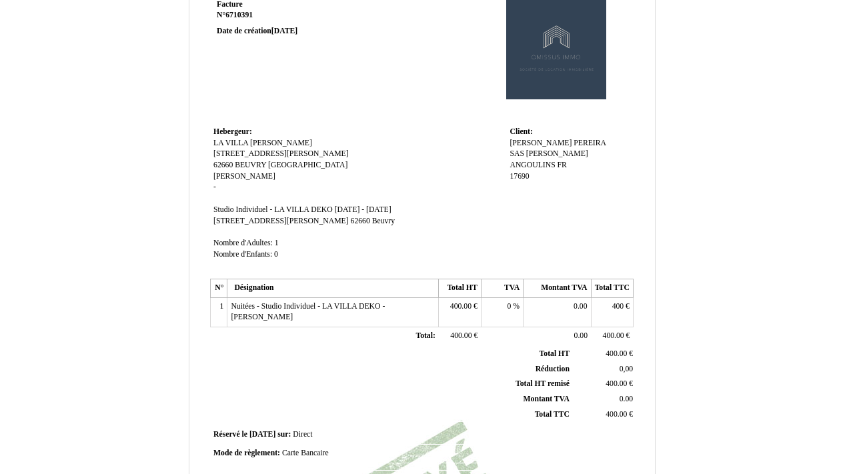
scroll to position [63, 0]
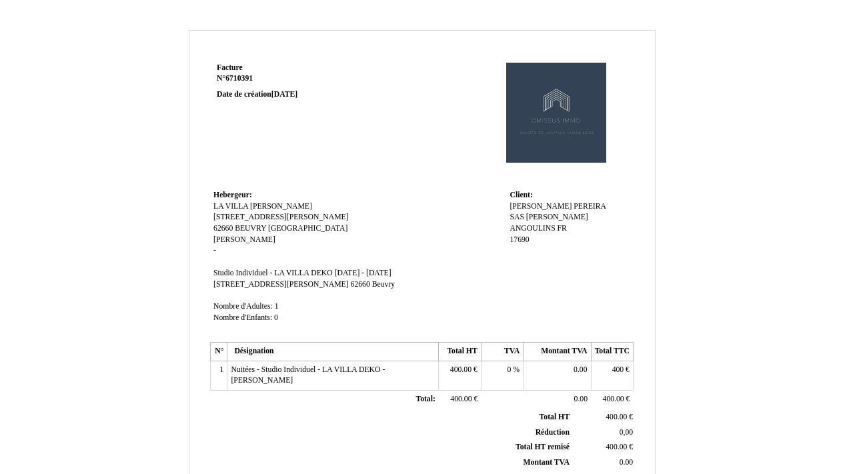
click at [361, 269] on span "[DATE] - [DATE]" at bounding box center [363, 273] width 57 height 9
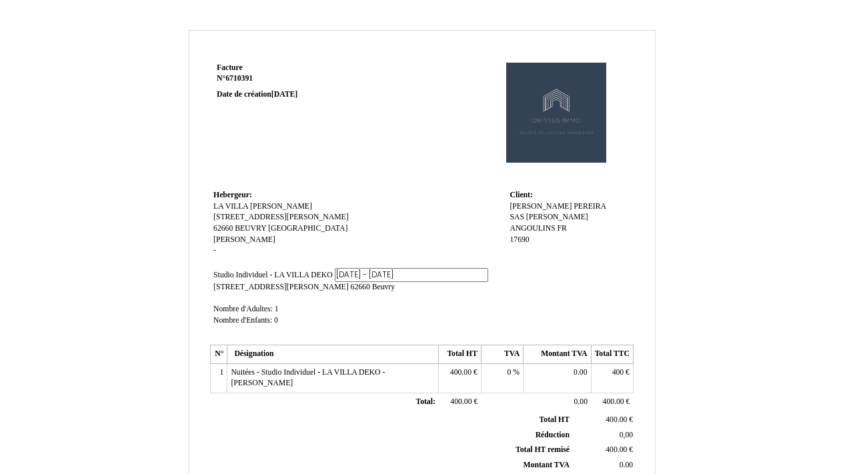
click at [310, 368] on span "Nuitées - Studio Individuel - LA VILLA DEKO - [PERSON_NAME]" at bounding box center [308, 378] width 154 height 20
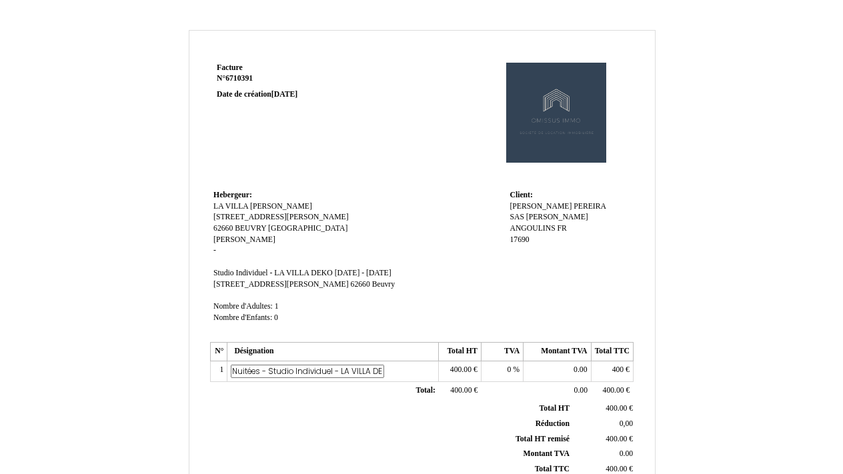
click at [245, 365] on input "Nuitées - Studio Individuel - LA VILLA DEKO - [PERSON_NAME]" at bounding box center [307, 372] width 153 height 14
click at [271, 365] on input "10 Nuitées - Studio Individuel - LA VILLA DEKO - [PERSON_NAME]" at bounding box center [307, 372] width 153 height 14
type input "10 Nuitées POUR M [PERSON_NAME]- Studio Individuel - LA VILLA DEKO - [PERSON_NA…"
click at [292, 416] on tbody "Total HT Total HT 400.00 400.00 € Réduction Réduction 0,00 0,00 Total HT remisé…" at bounding box center [423, 438] width 423 height 75
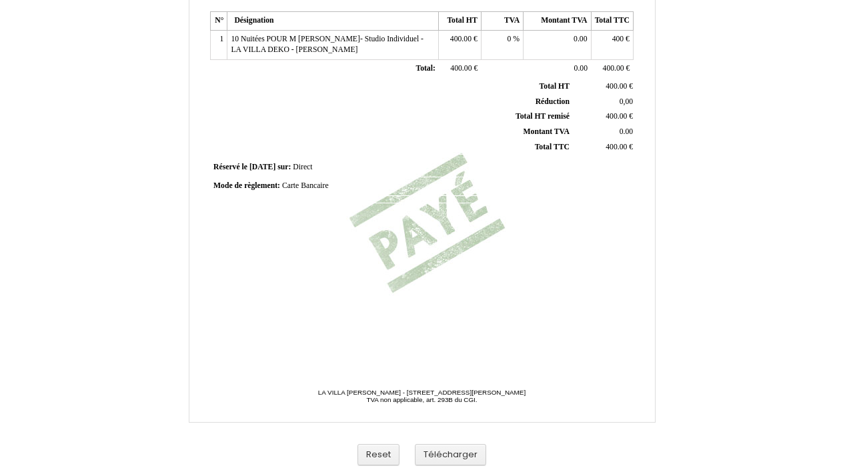
scroll to position [331, 0]
click at [435, 453] on button "Télécharger" at bounding box center [450, 455] width 71 height 22
click at [444, 449] on button "Télécharger" at bounding box center [450, 455] width 71 height 22
